Goal: Complete application form

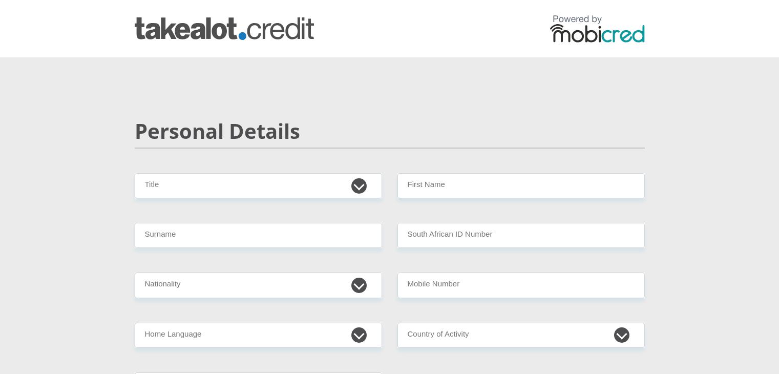
scroll to position [34, 0]
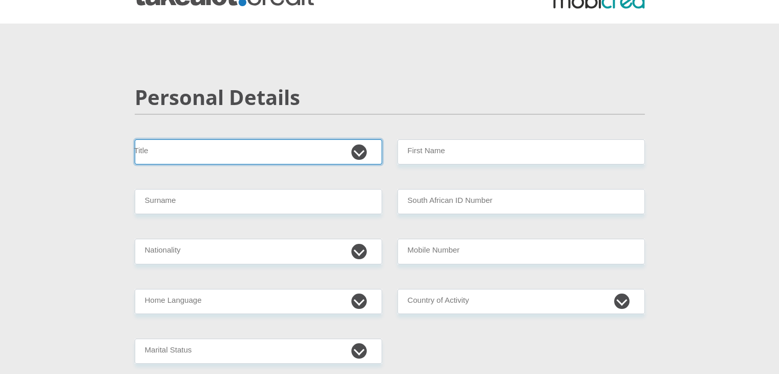
click at [260, 150] on select "Mr Ms Mrs Dr [PERSON_NAME]" at bounding box center [258, 151] width 247 height 25
select select "Ms"
click at [135, 139] on select "Mr Ms Mrs Dr [PERSON_NAME]" at bounding box center [258, 151] width 247 height 25
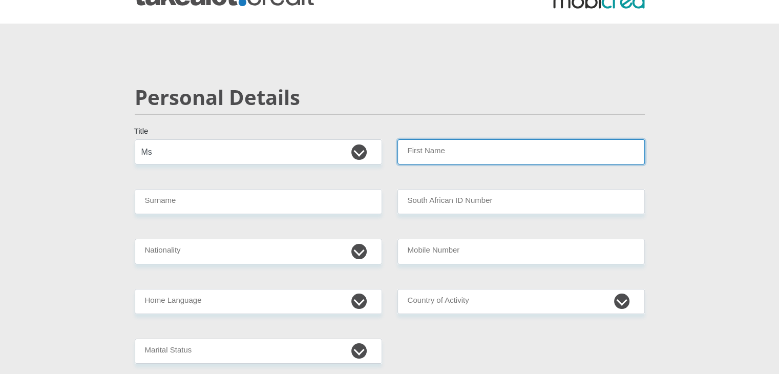
click at [429, 154] on input "First Name" at bounding box center [520, 151] width 247 height 25
type input "mokgadi"
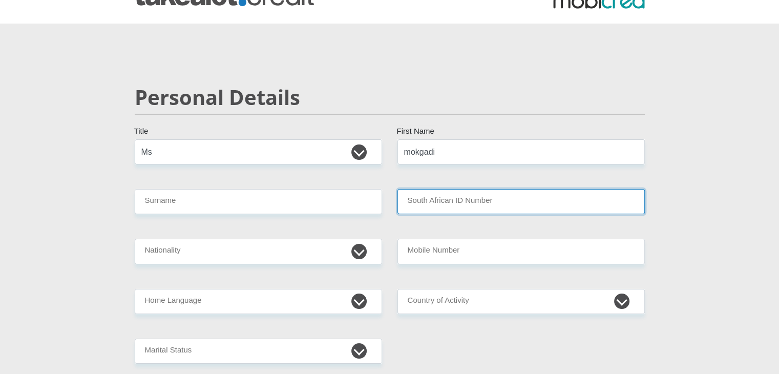
click at [404, 195] on input "South African ID Number" at bounding box center [520, 201] width 247 height 25
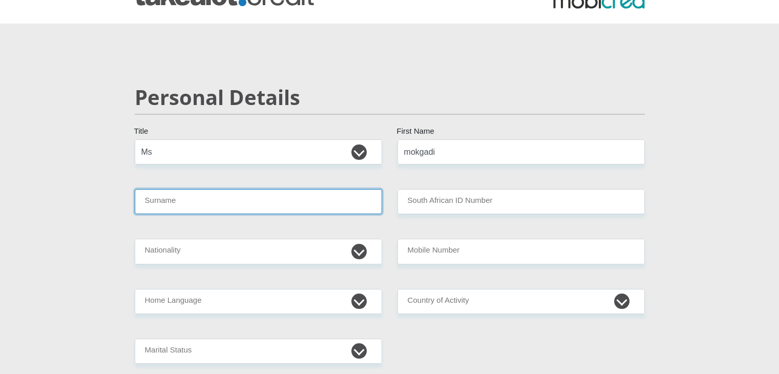
click at [301, 195] on input "Surname" at bounding box center [258, 201] width 247 height 25
type input "Morupane"
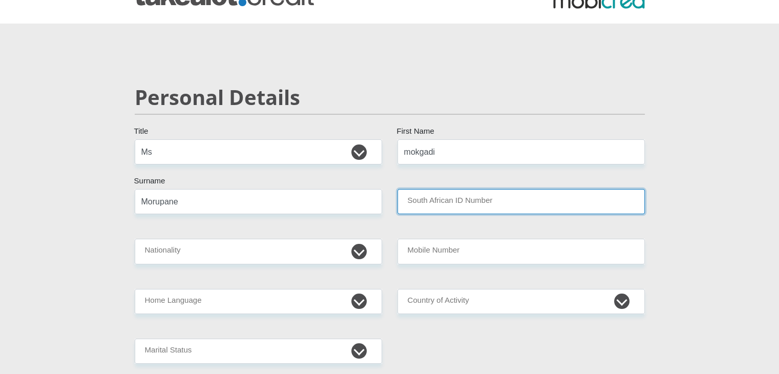
click at [434, 203] on input "South African ID Number" at bounding box center [520, 201] width 247 height 25
type input "0201120866086"
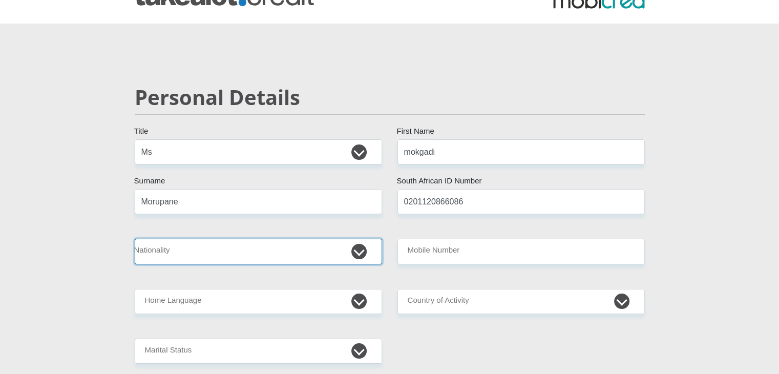
click at [251, 253] on select "[GEOGRAPHIC_DATA] [GEOGRAPHIC_DATA] [GEOGRAPHIC_DATA] [GEOGRAPHIC_DATA] [GEOGRA…" at bounding box center [258, 251] width 247 height 25
select select "ZAF"
click at [135, 239] on select "[GEOGRAPHIC_DATA] [GEOGRAPHIC_DATA] [GEOGRAPHIC_DATA] [GEOGRAPHIC_DATA] [GEOGRA…" at bounding box center [258, 251] width 247 height 25
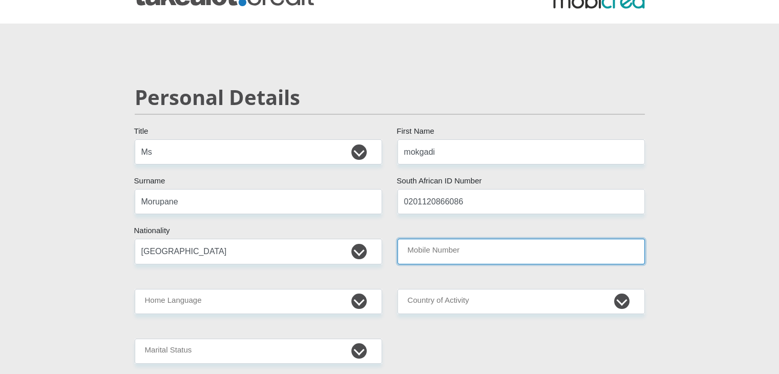
click at [454, 247] on input "Mobile Number" at bounding box center [520, 251] width 247 height 25
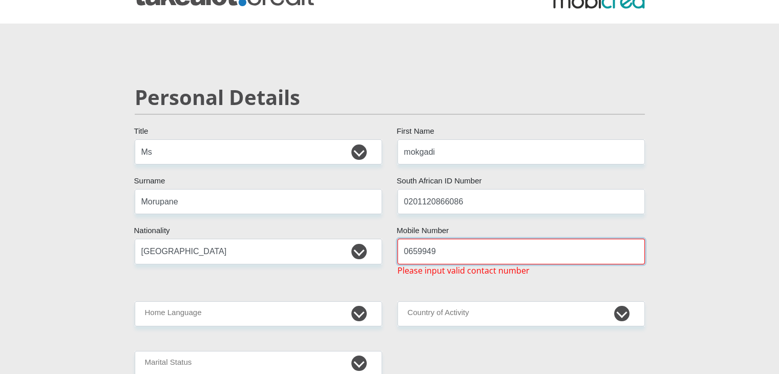
type input "0659949924"
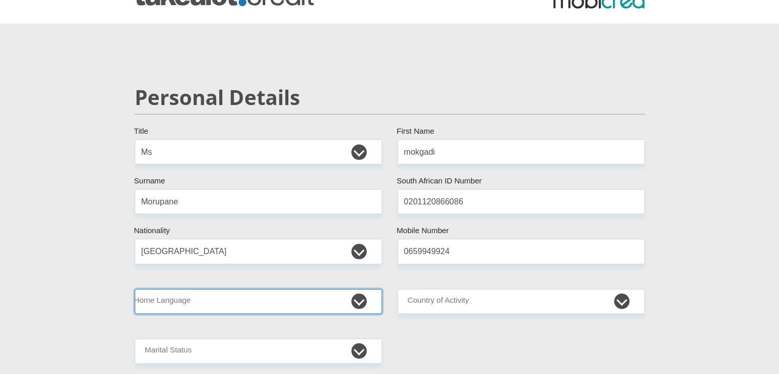
click at [275, 293] on select "Afrikaans English Sepedi South Ndebele Southern Sotho Swati Tsonga Tswana Venda…" at bounding box center [258, 301] width 247 height 25
select select "sot"
click at [135, 289] on select "Afrikaans English Sepedi South Ndebele Southern Sotho Swati Tsonga Tswana Venda…" at bounding box center [258, 301] width 247 height 25
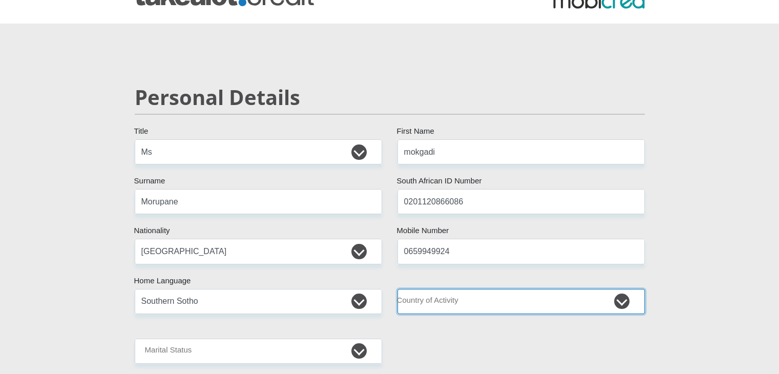
click at [467, 301] on select "[GEOGRAPHIC_DATA] [GEOGRAPHIC_DATA] [GEOGRAPHIC_DATA] [GEOGRAPHIC_DATA] [GEOGRA…" at bounding box center [520, 301] width 247 height 25
select select "ZAF"
click at [397, 289] on select "[GEOGRAPHIC_DATA] [GEOGRAPHIC_DATA] [GEOGRAPHIC_DATA] [GEOGRAPHIC_DATA] [GEOGRA…" at bounding box center [520, 301] width 247 height 25
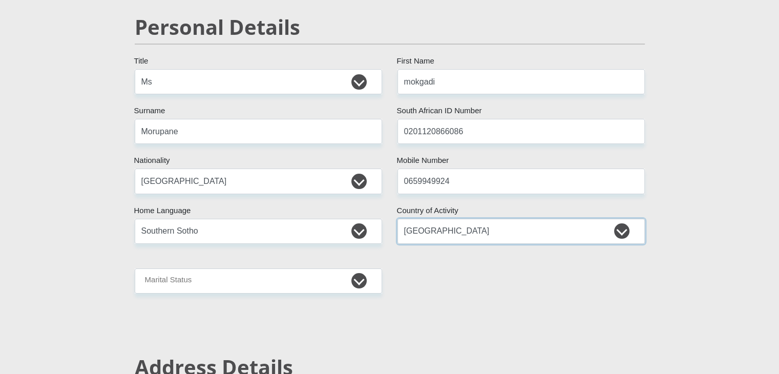
scroll to position [106, 0]
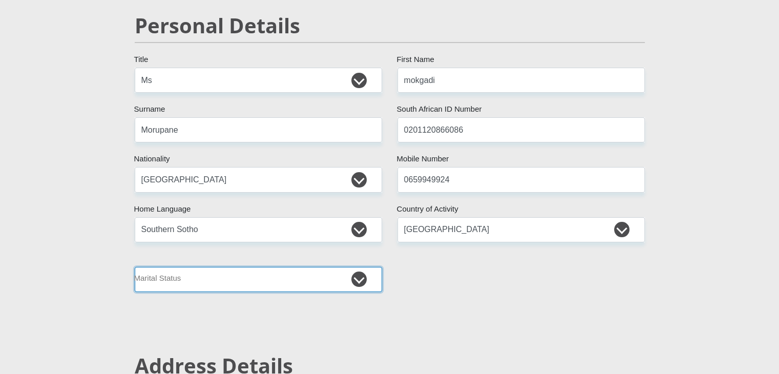
click at [245, 274] on select "Married ANC Single Divorced Widowed Married COP or Customary Law" at bounding box center [258, 279] width 247 height 25
click at [135, 267] on select "Married ANC Single Divorced Widowed Married COP or Customary Law" at bounding box center [258, 279] width 247 height 25
click at [236, 285] on select "Married ANC Single Divorced Widowed Married COP or Customary Law" at bounding box center [258, 279] width 247 height 25
select select "2"
click at [135, 267] on select "Married ANC Single Divorced Widowed Married COP or Customary Law" at bounding box center [258, 279] width 247 height 25
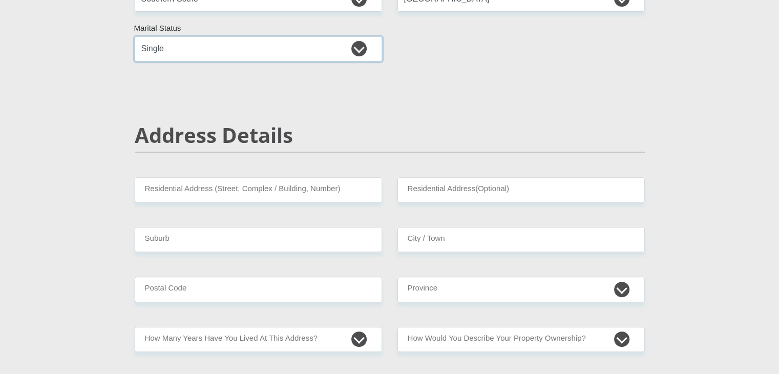
scroll to position [337, 0]
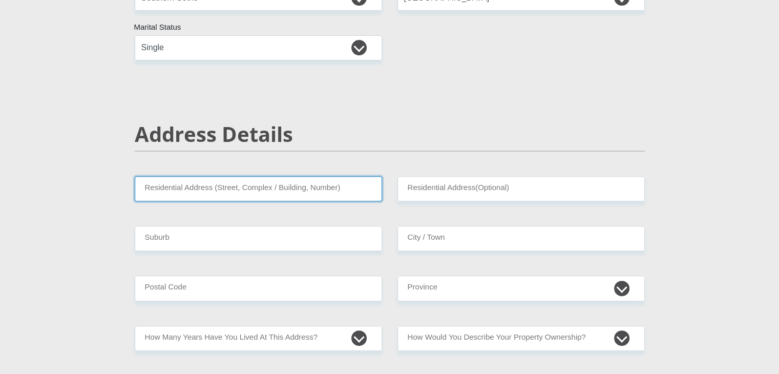
click at [271, 186] on input "Residential Address (Street, Complex / Building, Number)" at bounding box center [258, 188] width 247 height 25
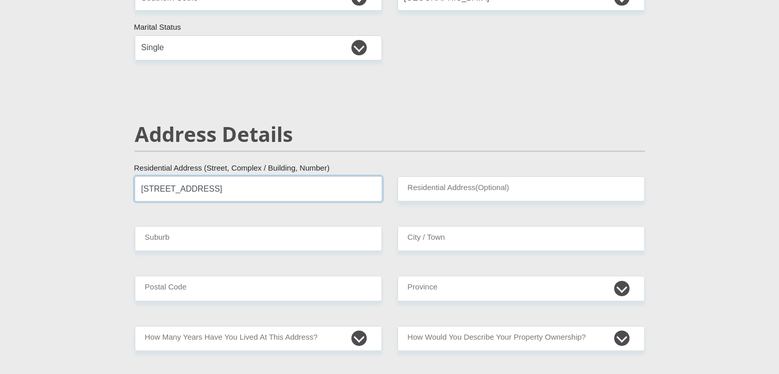
type input "[STREET_ADDRESS]"
click at [482, 189] on input "Residential Address(Optional)" at bounding box center [520, 188] width 247 height 25
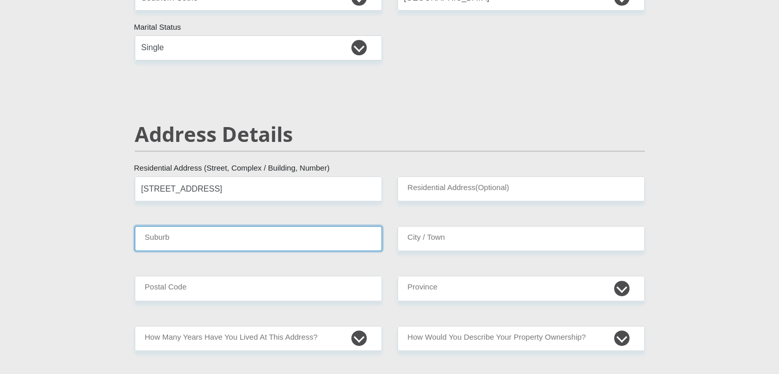
click at [221, 241] on input "Suburb" at bounding box center [258, 238] width 247 height 25
type input "[PERSON_NAME]"
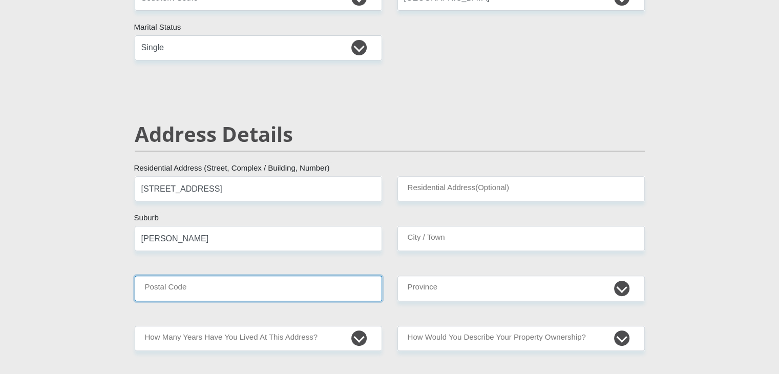
click at [216, 298] on input "Postal Code" at bounding box center [258, 288] width 247 height 25
type input "8300"
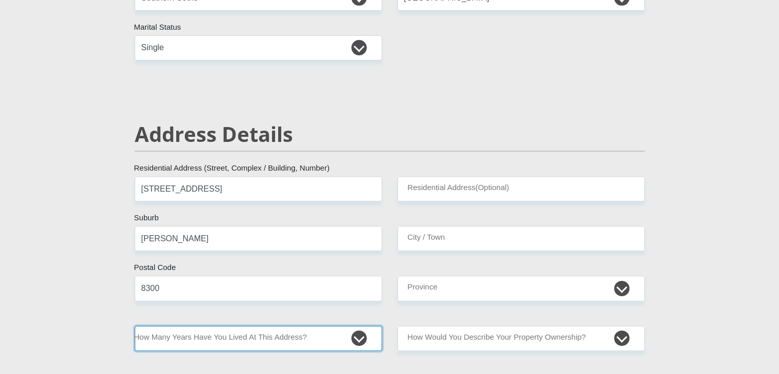
click at [234, 337] on select "less than 1 year 1-3 years 3-5 years 5+ years" at bounding box center [258, 338] width 247 height 25
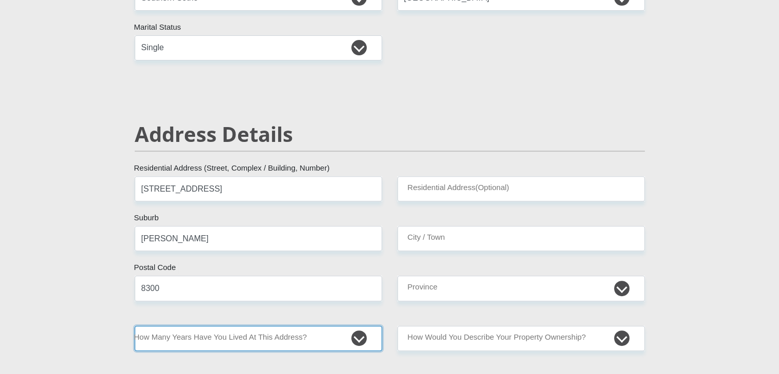
click at [205, 344] on select "less than 1 year 1-3 years 3-5 years 5+ years" at bounding box center [258, 338] width 247 height 25
select select "0"
click at [135, 326] on select "less than 1 year 1-3 years 3-5 years 5+ years" at bounding box center [258, 338] width 247 height 25
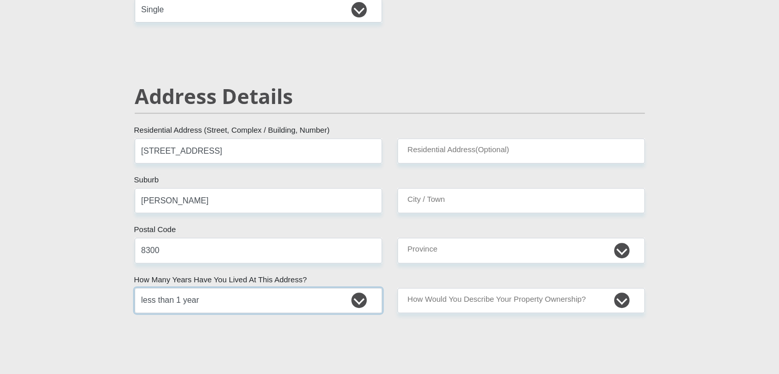
scroll to position [376, 0]
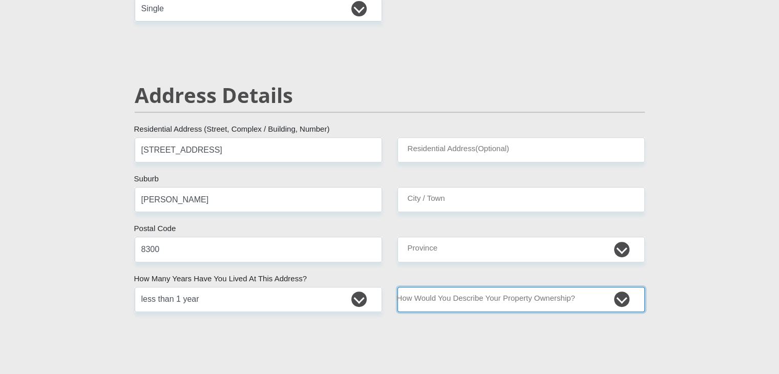
click at [455, 300] on select "Owned Rented Family Owned Company Dwelling" at bounding box center [520, 299] width 247 height 25
select select "Rented"
click at [397, 287] on select "Owned Rented Family Owned Company Dwelling" at bounding box center [520, 299] width 247 height 25
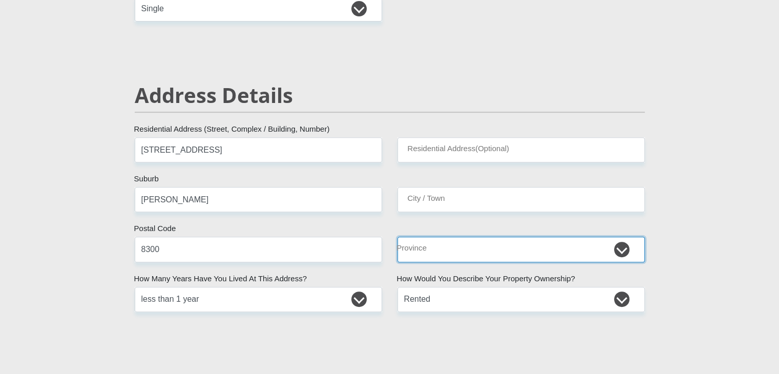
click at [450, 242] on select "Eastern Cape Free State [GEOGRAPHIC_DATA] [GEOGRAPHIC_DATA][DATE] [GEOGRAPHIC_D…" at bounding box center [520, 249] width 247 height 25
select select "[GEOGRAPHIC_DATA]"
click at [397, 237] on select "Eastern Cape Free State [GEOGRAPHIC_DATA] [GEOGRAPHIC_DATA][DATE] [GEOGRAPHIC_D…" at bounding box center [520, 249] width 247 height 25
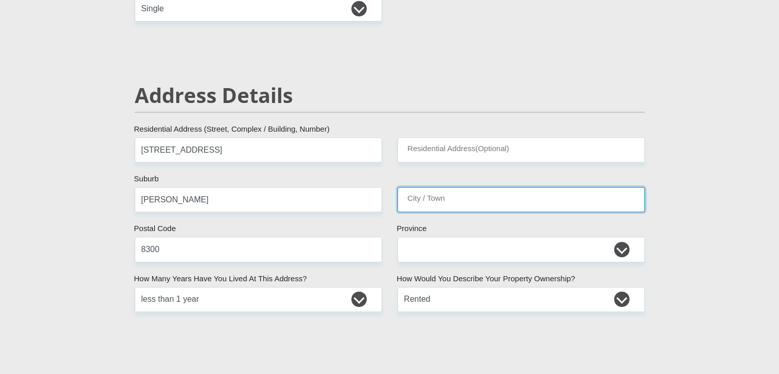
click at [455, 203] on input "City / Town" at bounding box center [520, 199] width 247 height 25
type input "[PERSON_NAME]"
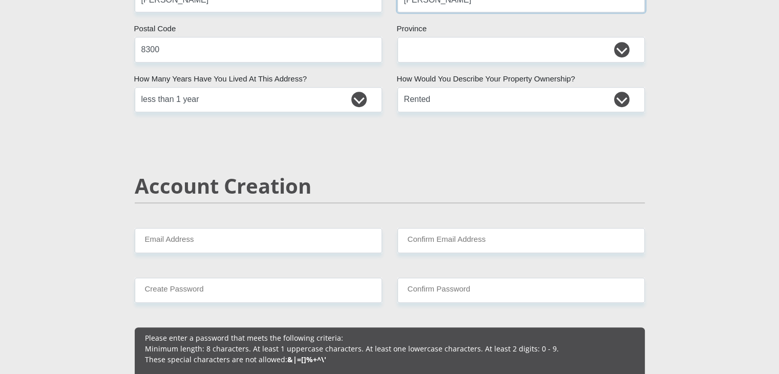
scroll to position [576, 0]
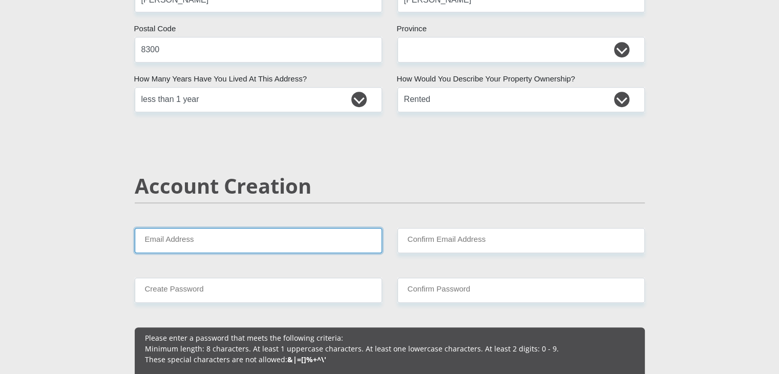
click at [286, 246] on input "Email Address" at bounding box center [258, 240] width 247 height 25
type input "M"
type input "[EMAIL_ADDRESS][DOMAIN_NAME]"
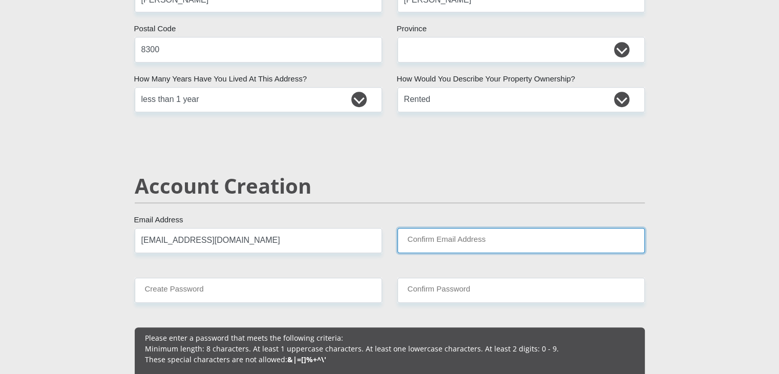
click at [420, 237] on input "Confirm Email Address" at bounding box center [520, 240] width 247 height 25
type input "[EMAIL_ADDRESS][DOMAIN_NAME]"
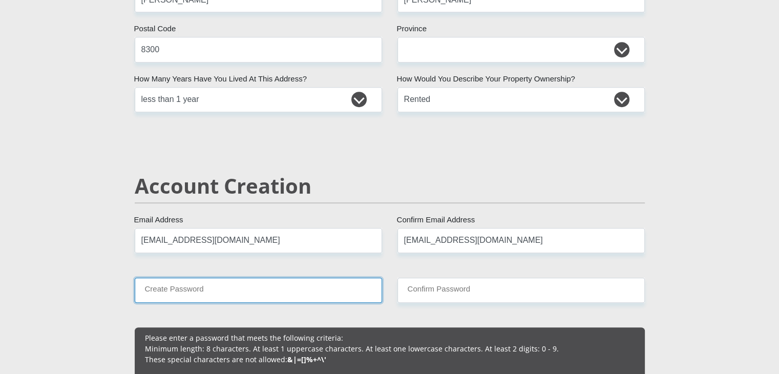
click at [318, 292] on input "Create Password" at bounding box center [258, 290] width 247 height 25
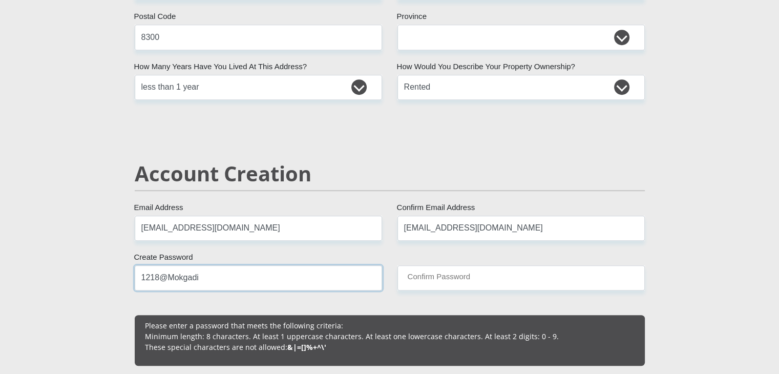
type input "1218@Mokgadi"
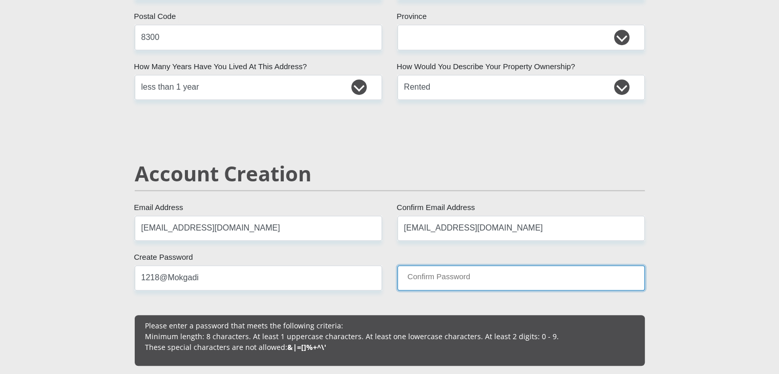
click at [447, 286] on input "Confirm Password" at bounding box center [520, 277] width 247 height 25
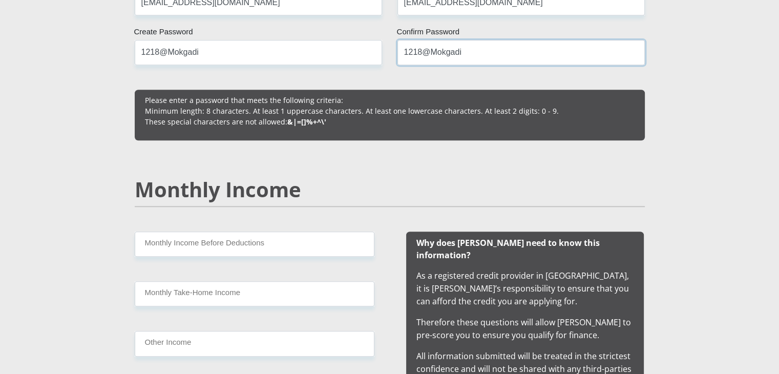
scroll to position [821, 0]
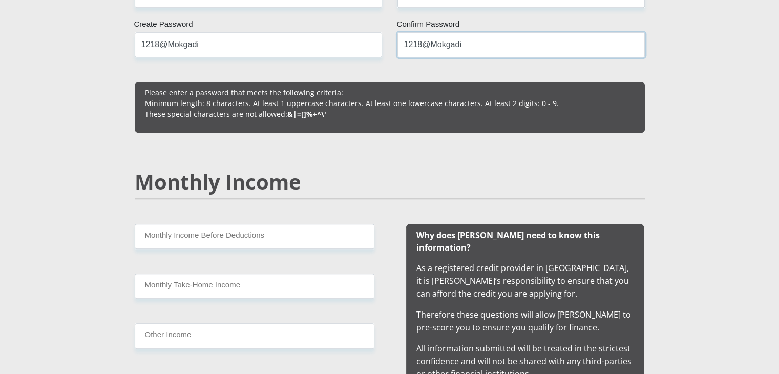
type input "1218@Mokgadi"
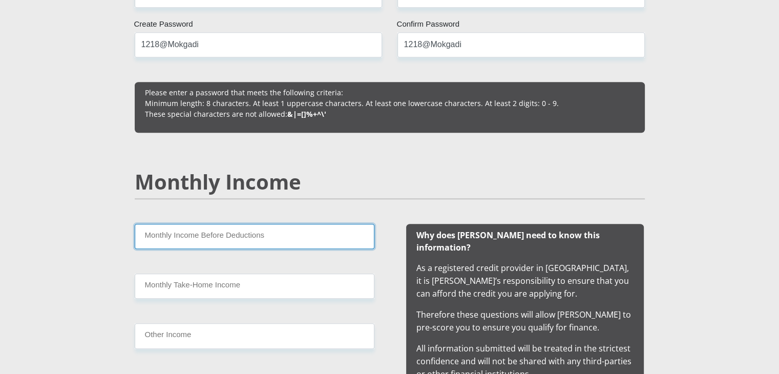
click at [274, 239] on input "Monthly Income Before Deductions" at bounding box center [255, 236] width 240 height 25
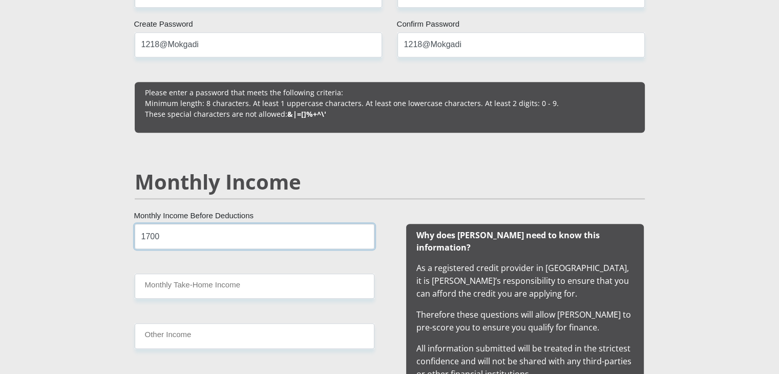
type input "1700"
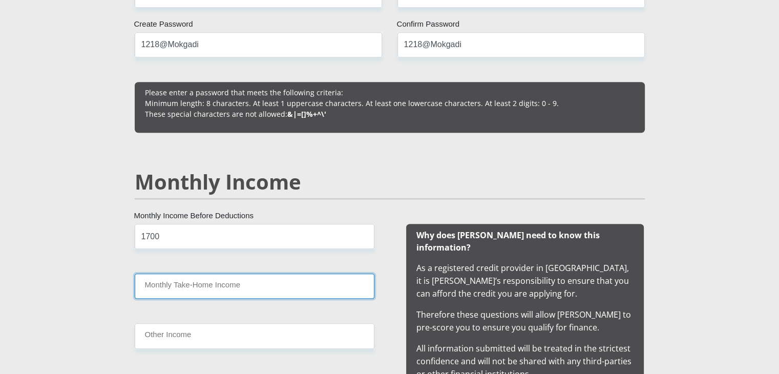
click at [224, 280] on input "Monthly Take-Home Income" at bounding box center [255, 286] width 240 height 25
type input "1"
type input "2000"
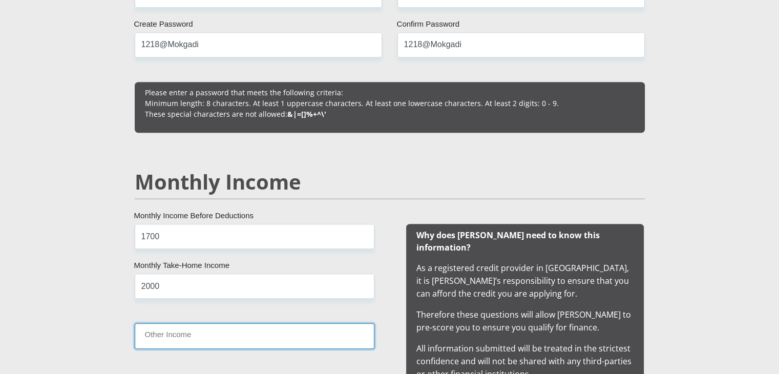
click at [185, 341] on input "Other Income" at bounding box center [255, 335] width 240 height 25
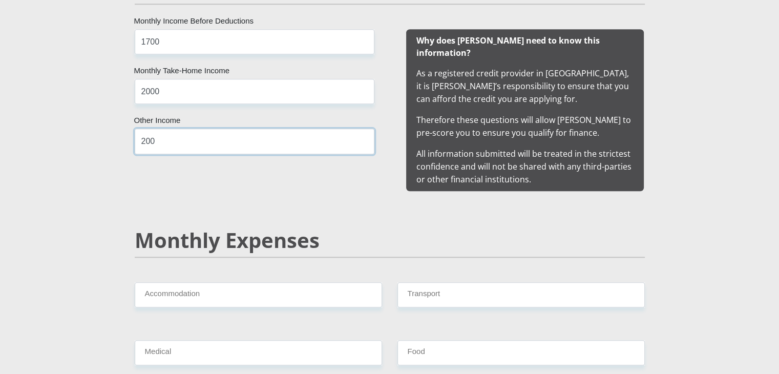
scroll to position [1016, 0]
type input "200"
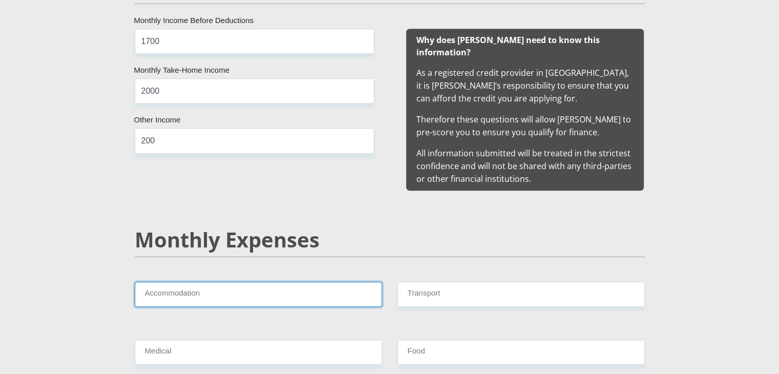
click at [179, 283] on input "Accommodation" at bounding box center [258, 294] width 247 height 25
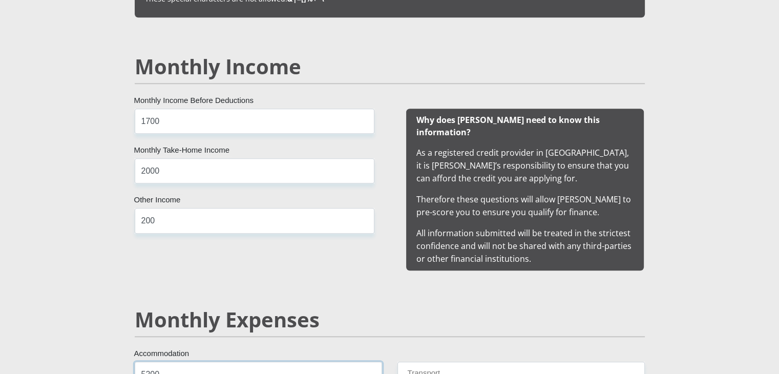
scroll to position [923, 0]
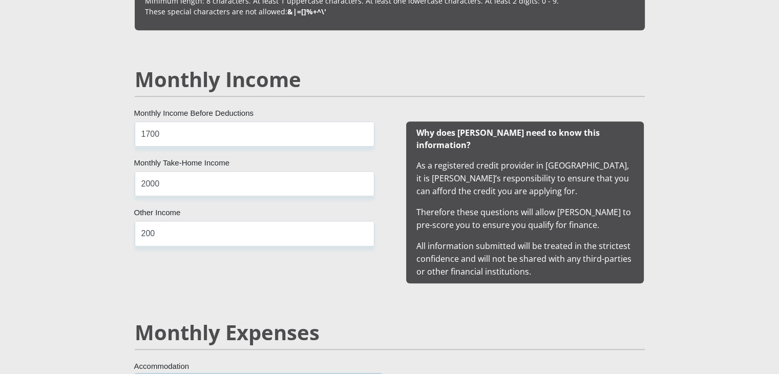
type input "5200"
click at [175, 133] on input "1700" at bounding box center [255, 133] width 240 height 25
type input "1"
type input "6700"
click at [171, 174] on input "2000" at bounding box center [255, 183] width 240 height 25
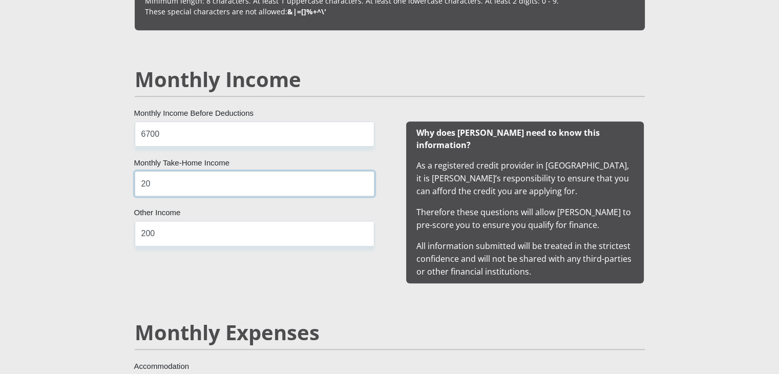
type input "2"
type input "1700"
click at [169, 234] on input "200" at bounding box center [255, 233] width 240 height 25
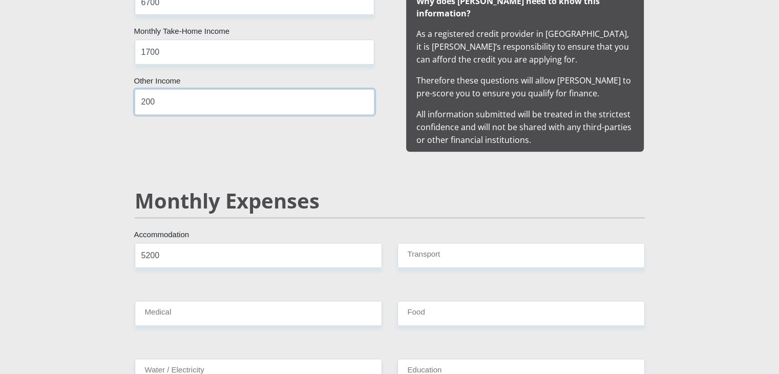
scroll to position [1082, 0]
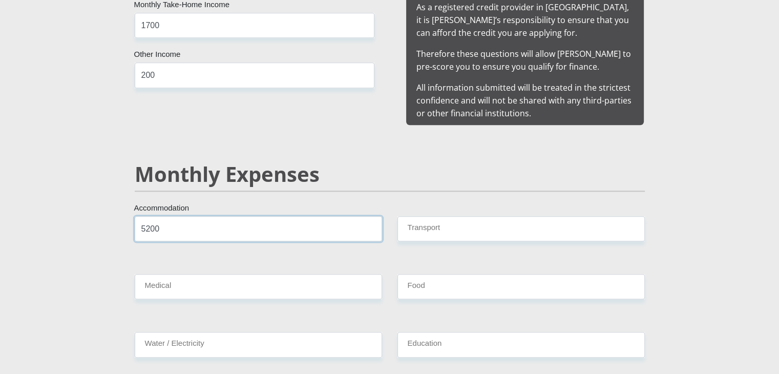
click at [186, 222] on input "5200" at bounding box center [258, 228] width 247 height 25
type input "5000"
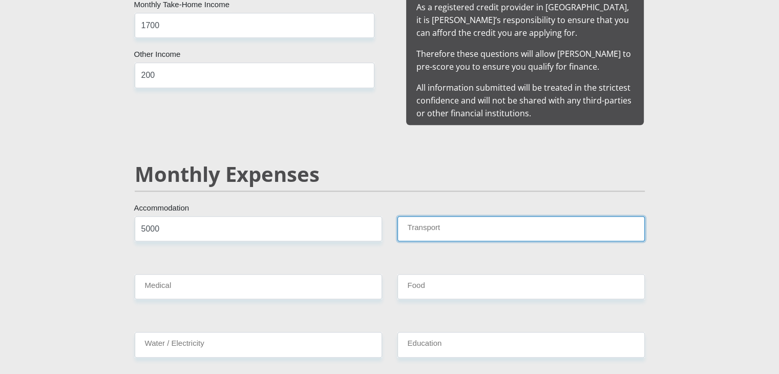
click at [434, 216] on input "Transport" at bounding box center [520, 228] width 247 height 25
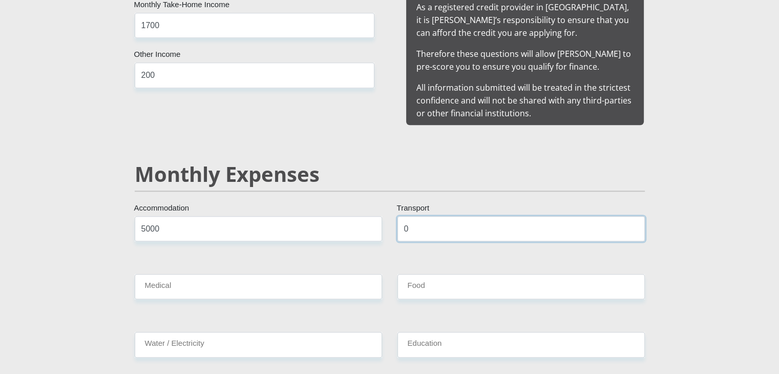
type input "0"
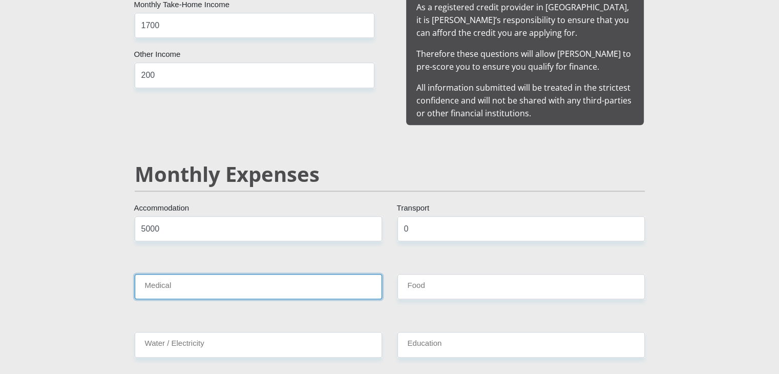
click at [195, 274] on input "Medical" at bounding box center [258, 286] width 247 height 25
type input "0"
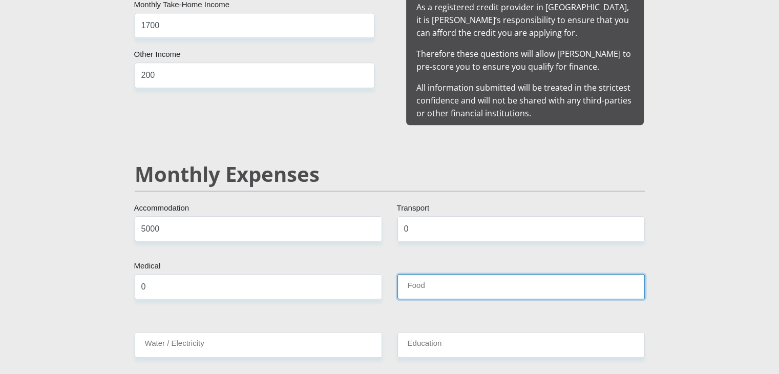
click at [422, 274] on input "Food" at bounding box center [520, 286] width 247 height 25
type input "700"
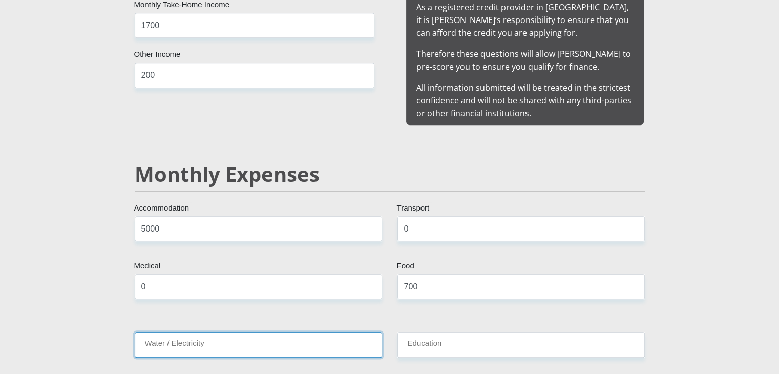
click at [189, 341] on input "Water / Electricity" at bounding box center [258, 344] width 247 height 25
type input "0"
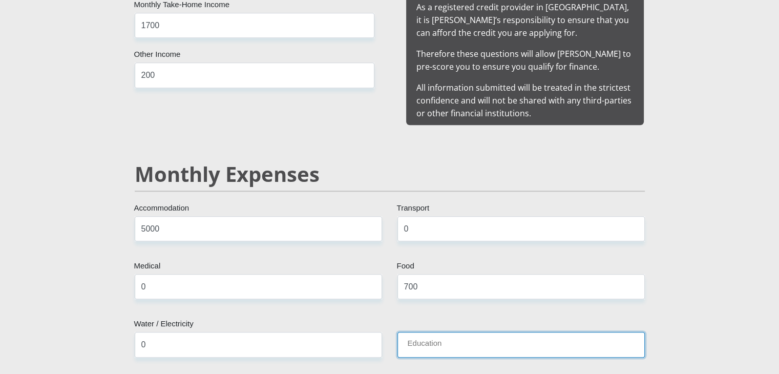
click at [432, 335] on input "Education" at bounding box center [520, 344] width 247 height 25
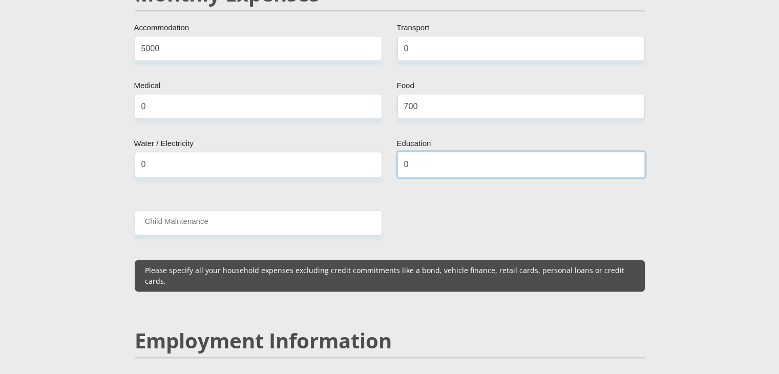
scroll to position [1262, 0]
type input "0"
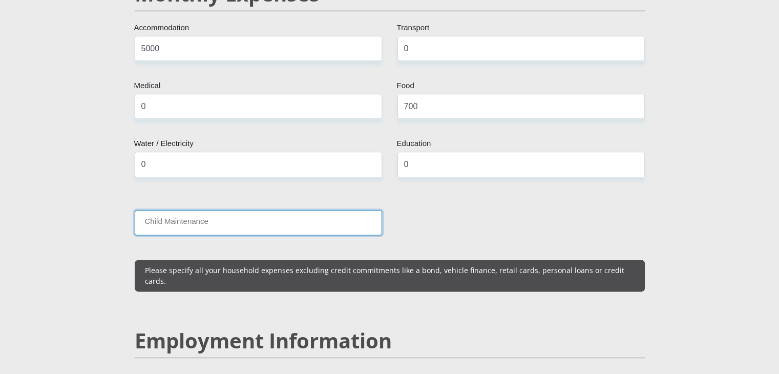
click at [291, 210] on input "Child Maintenance" at bounding box center [258, 222] width 247 height 25
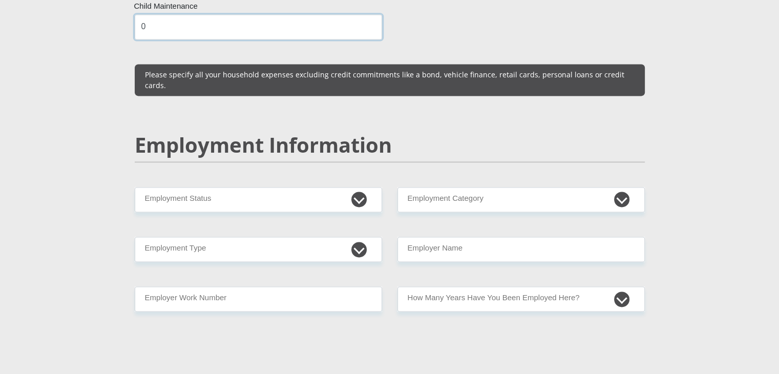
scroll to position [1458, 0]
type input "0"
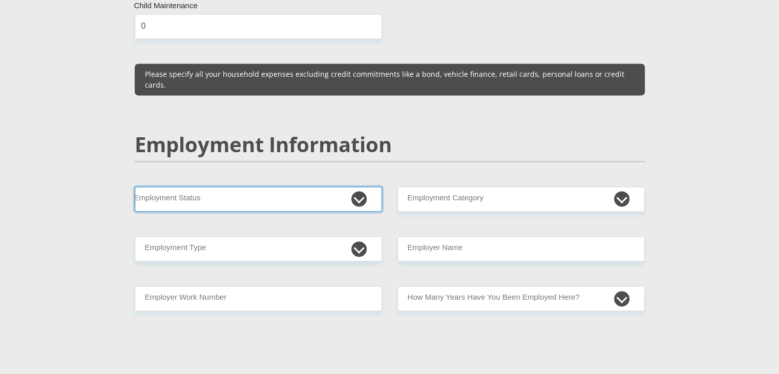
click at [204, 186] on select "Permanent/Full-time Part-time/Casual [DEMOGRAPHIC_DATA] Worker Self-Employed Ho…" at bounding box center [258, 198] width 247 height 25
select select "7"
click at [135, 186] on select "Permanent/Full-time Part-time/Casual [DEMOGRAPHIC_DATA] Worker Self-Employed Ho…" at bounding box center [258, 198] width 247 height 25
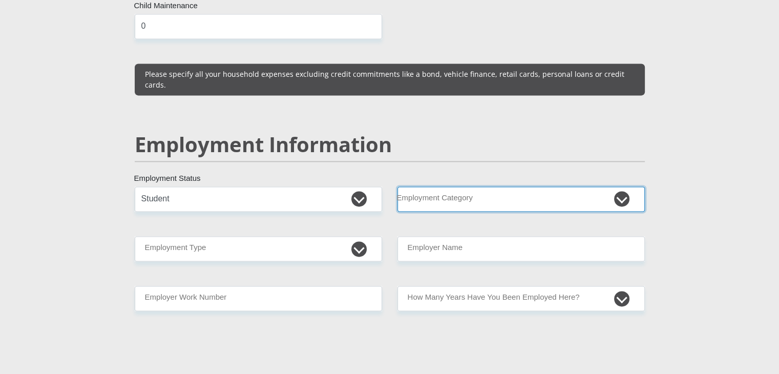
click at [502, 186] on select "AGRICULTURE ALCOHOL & TOBACCO CONSTRUCTION MATERIALS METALLURGY EQUIPMENT FOR R…" at bounding box center [520, 198] width 247 height 25
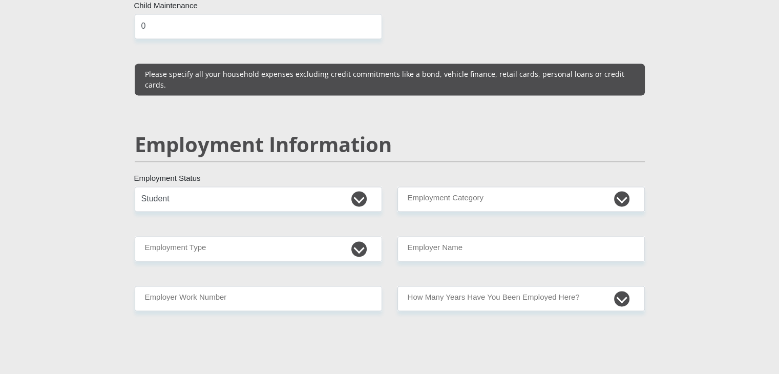
click at [689, 94] on section "Personal Details Mr Ms Mrs Dr [PERSON_NAME] Title mokgadi First Name Morupane S…" at bounding box center [389, 183] width 779 height 3168
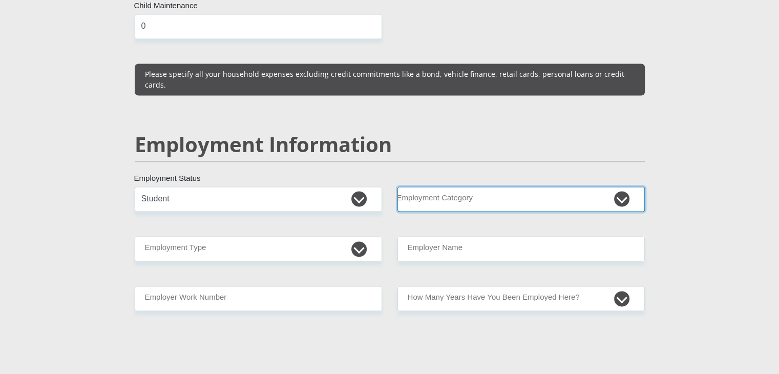
click at [481, 186] on select "AGRICULTURE ALCOHOL & TOBACCO CONSTRUCTION MATERIALS METALLURGY EQUIPMENT FOR R…" at bounding box center [520, 198] width 247 height 25
select select "18"
click at [397, 186] on select "AGRICULTURE ALCOHOL & TOBACCO CONSTRUCTION MATERIALS METALLURGY EQUIPMENT FOR R…" at bounding box center [520, 198] width 247 height 25
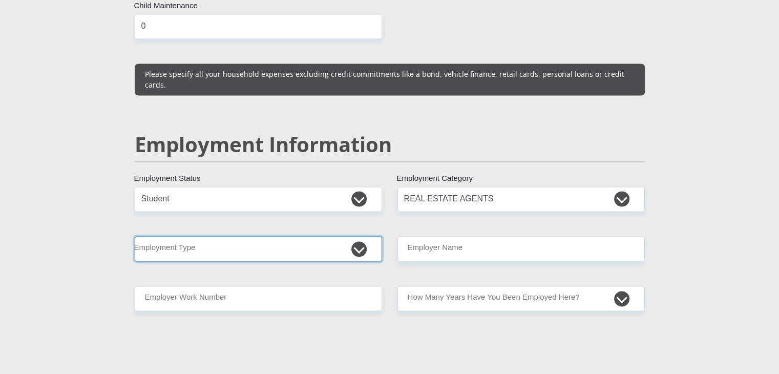
click at [246, 236] on select "College/Lecturer Craft Seller Creative Driver Executive Farmer Forces - Non Com…" at bounding box center [258, 248] width 247 height 25
select select "Student"
click at [135, 236] on select "College/Lecturer Craft Seller Creative Driver Executive Farmer Forces - Non Com…" at bounding box center [258, 248] width 247 height 25
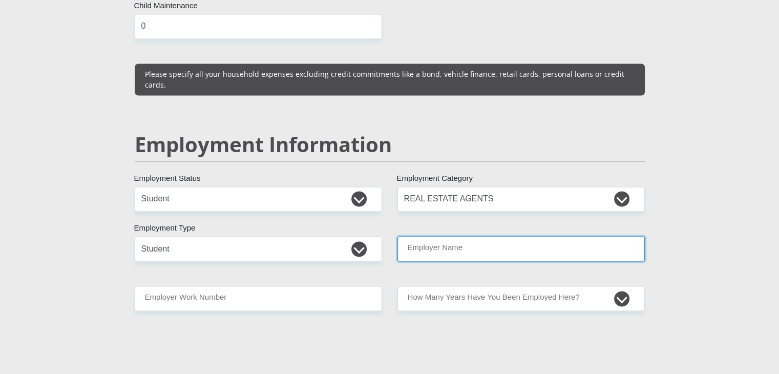
click at [422, 236] on input "Employer Name" at bounding box center [520, 248] width 247 height 25
type input "SolPlaatjeuniversty"
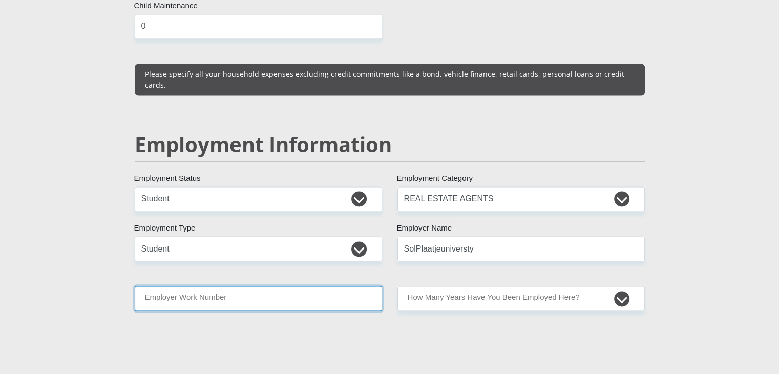
click at [252, 286] on input "Employer Work Number" at bounding box center [258, 298] width 247 height 25
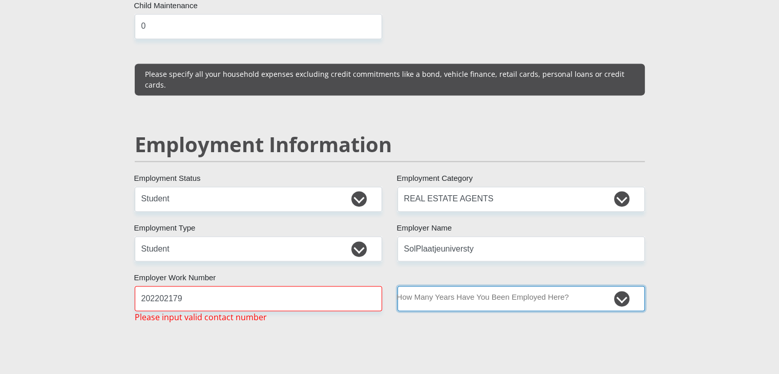
click at [406, 286] on select "less than 1 year 1-3 years 3-5 years 5+ years" at bounding box center [520, 298] width 247 height 25
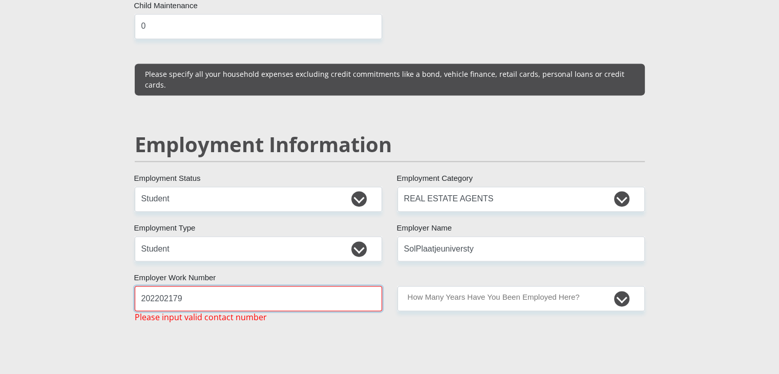
click at [263, 286] on input "202202179" at bounding box center [258, 298] width 247 height 25
type input "2"
type input "0659949924"
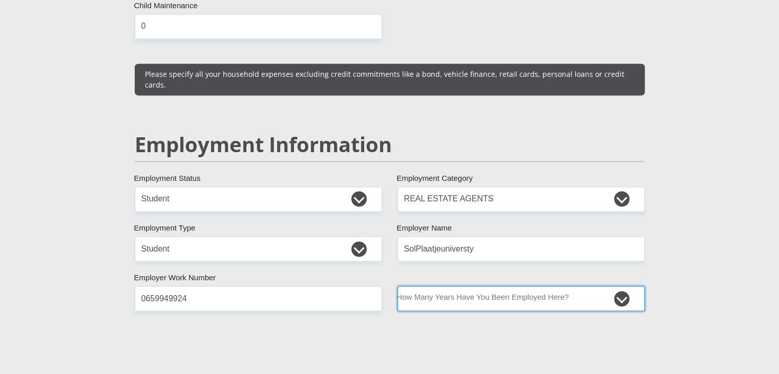
click at [456, 286] on select "less than 1 year 1-3 years 3-5 years 5+ years" at bounding box center [520, 298] width 247 height 25
select select "24"
click at [397, 286] on select "less than 1 year 1-3 years 3-5 years 5+ years" at bounding box center [520, 298] width 247 height 25
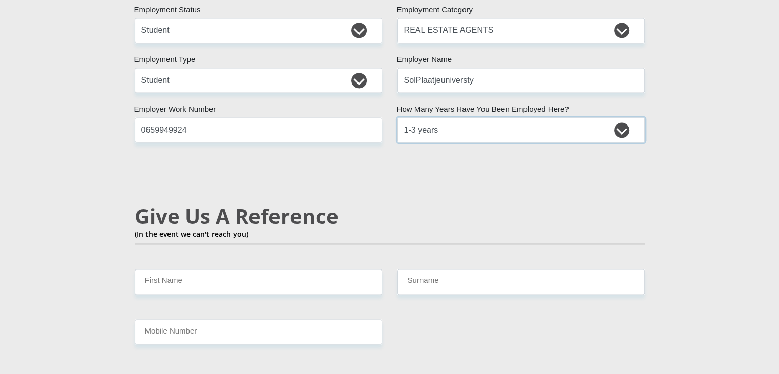
scroll to position [1666, 0]
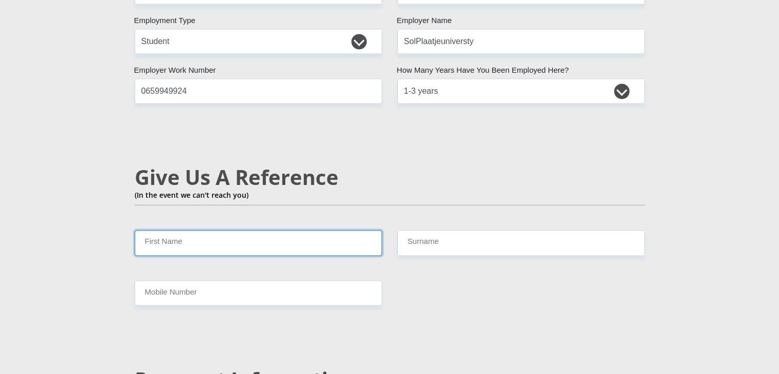
click at [240, 230] on input "First Name" at bounding box center [258, 242] width 247 height 25
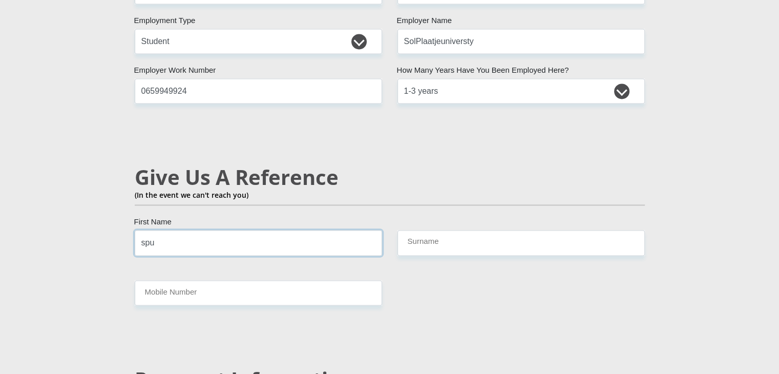
type input "spu"
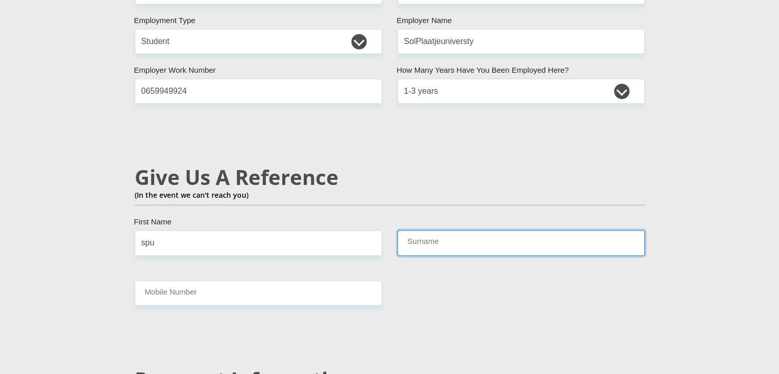
click at [455, 230] on input "Surname" at bounding box center [520, 242] width 247 height 25
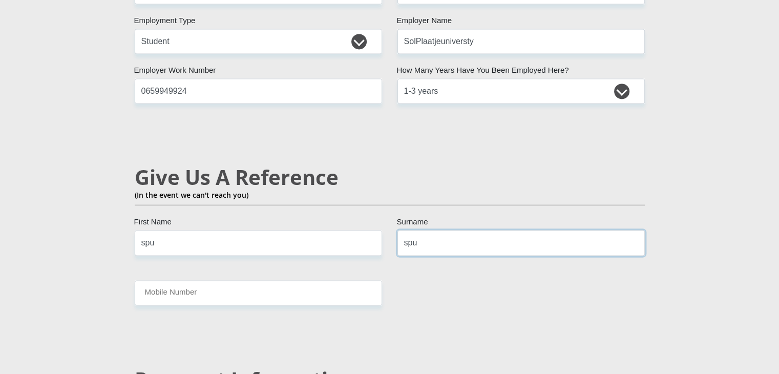
type input "spu"
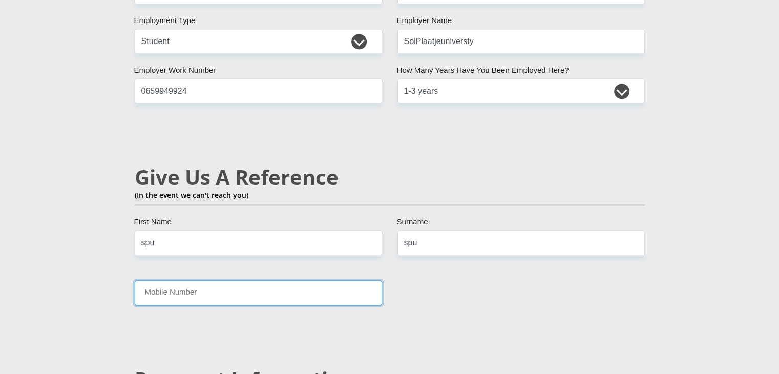
click at [316, 280] on input "Mobile Number" at bounding box center [258, 292] width 247 height 25
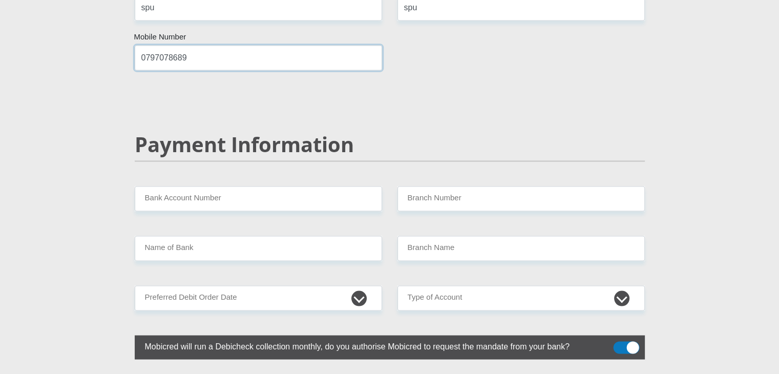
scroll to position [1901, 0]
type input "0797078689"
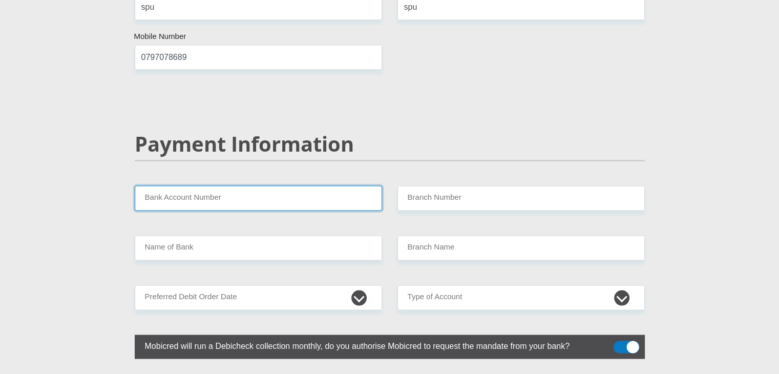
click at [239, 185] on input "Bank Account Number" at bounding box center [258, 197] width 247 height 25
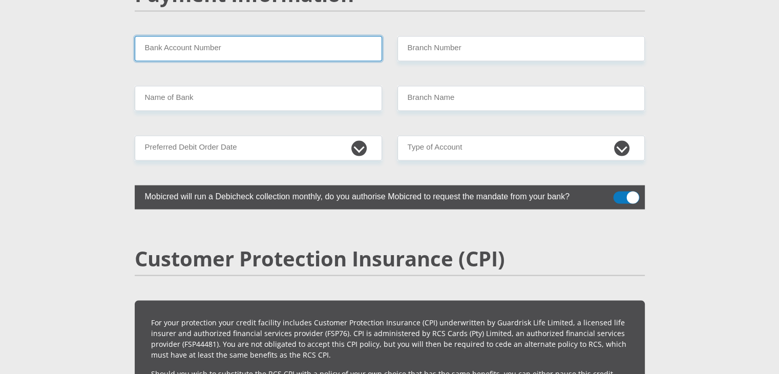
scroll to position [2051, 0]
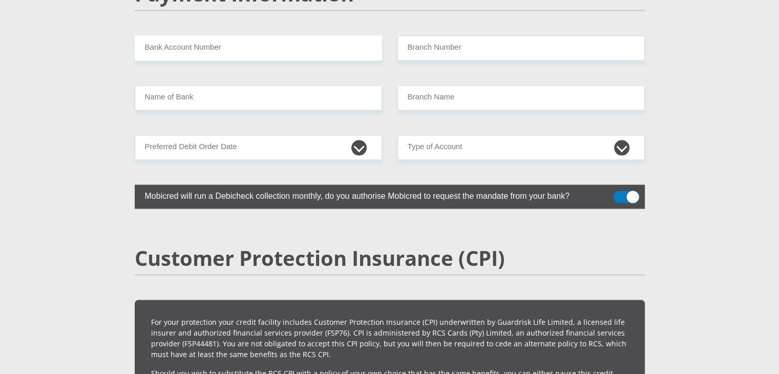
click at [634, 191] on span at bounding box center [626, 197] width 26 height 12
click at [619, 194] on input "checkbox" at bounding box center [619, 194] width 0 height 0
click at [634, 191] on span at bounding box center [626, 197] width 26 height 12
click at [619, 194] on input "checkbox" at bounding box center [619, 194] width 0 height 0
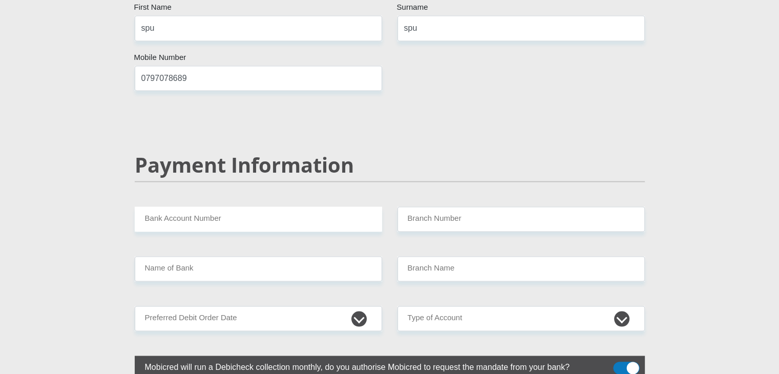
scroll to position [1883, 0]
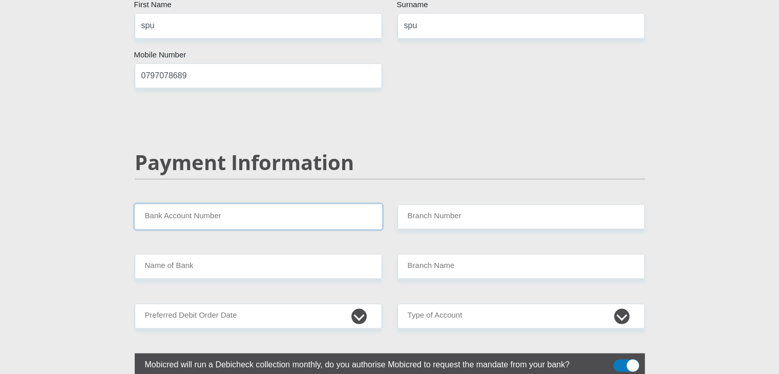
click at [272, 204] on input "Bank Account Number" at bounding box center [258, 216] width 247 height 25
click at [264, 204] on input "Bank Account Number" at bounding box center [258, 216] width 247 height 25
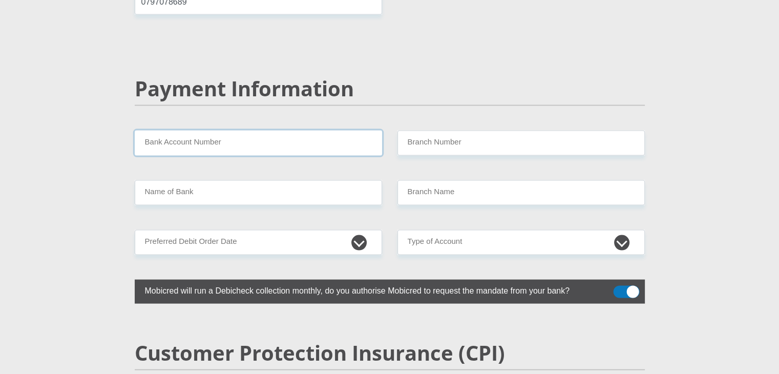
scroll to position [1957, 0]
